Goal: Task Accomplishment & Management: Complete application form

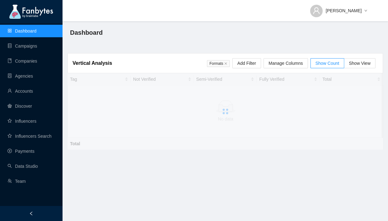
click at [37, 31] on link "Dashboard" at bounding box center [22, 30] width 29 height 5
click at [36, 43] on link "Campaigns" at bounding box center [23, 45] width 30 height 5
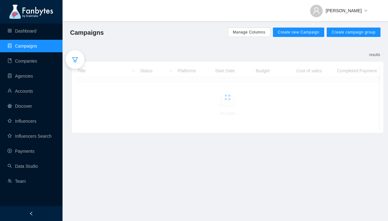
click at [83, 66] on div at bounding box center [227, 97] width 305 height 65
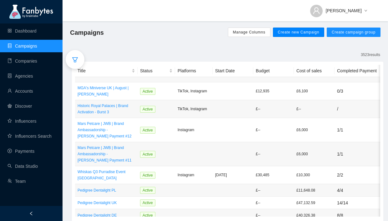
click at [310, 33] on span "Create new Campaign" at bounding box center [299, 32] width 42 height 5
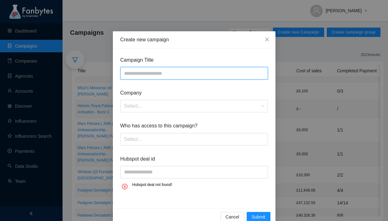
click at [169, 72] on input "text" at bounding box center [194, 73] width 148 height 13
type input "**********"
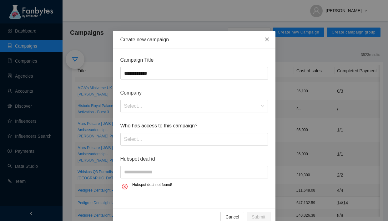
click at [269, 40] on icon "close" at bounding box center [267, 39] width 5 height 5
